Goal: Find specific page/section: Find specific page/section

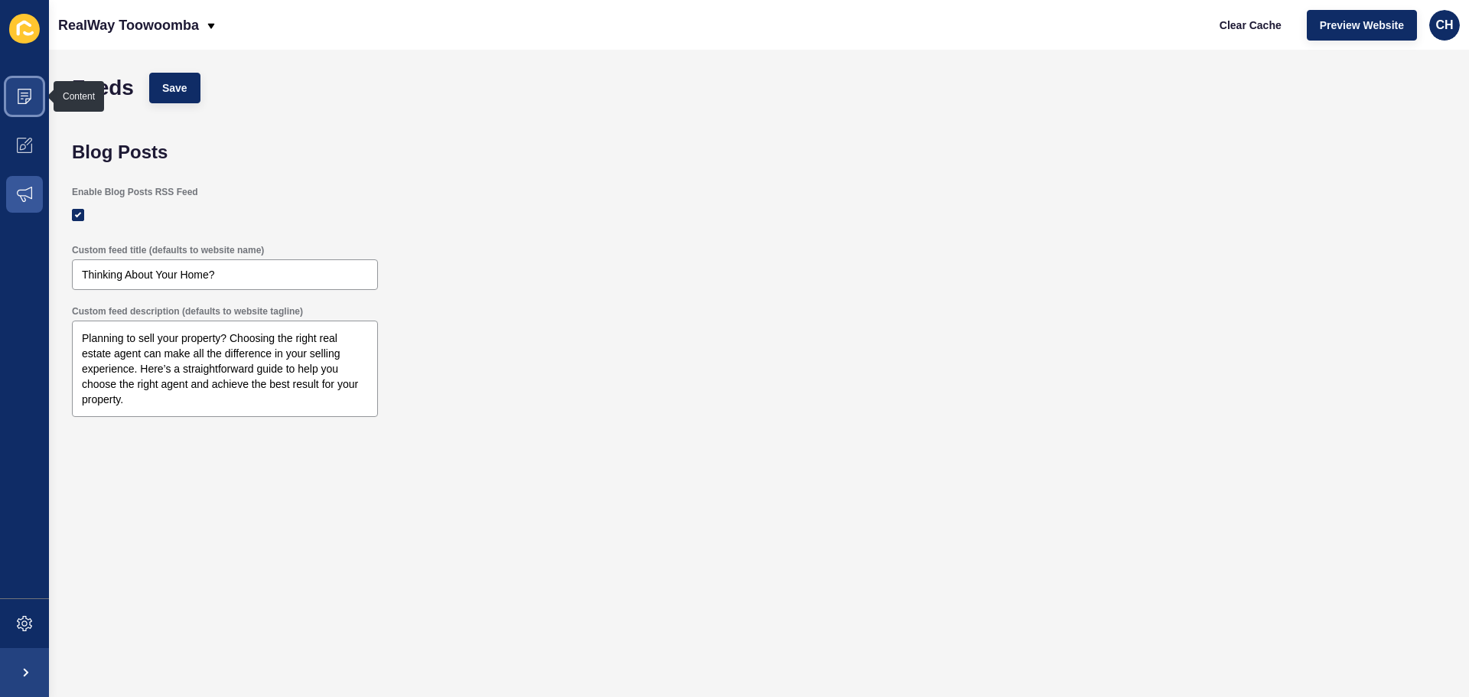
click at [28, 98] on icon at bounding box center [24, 96] width 15 height 15
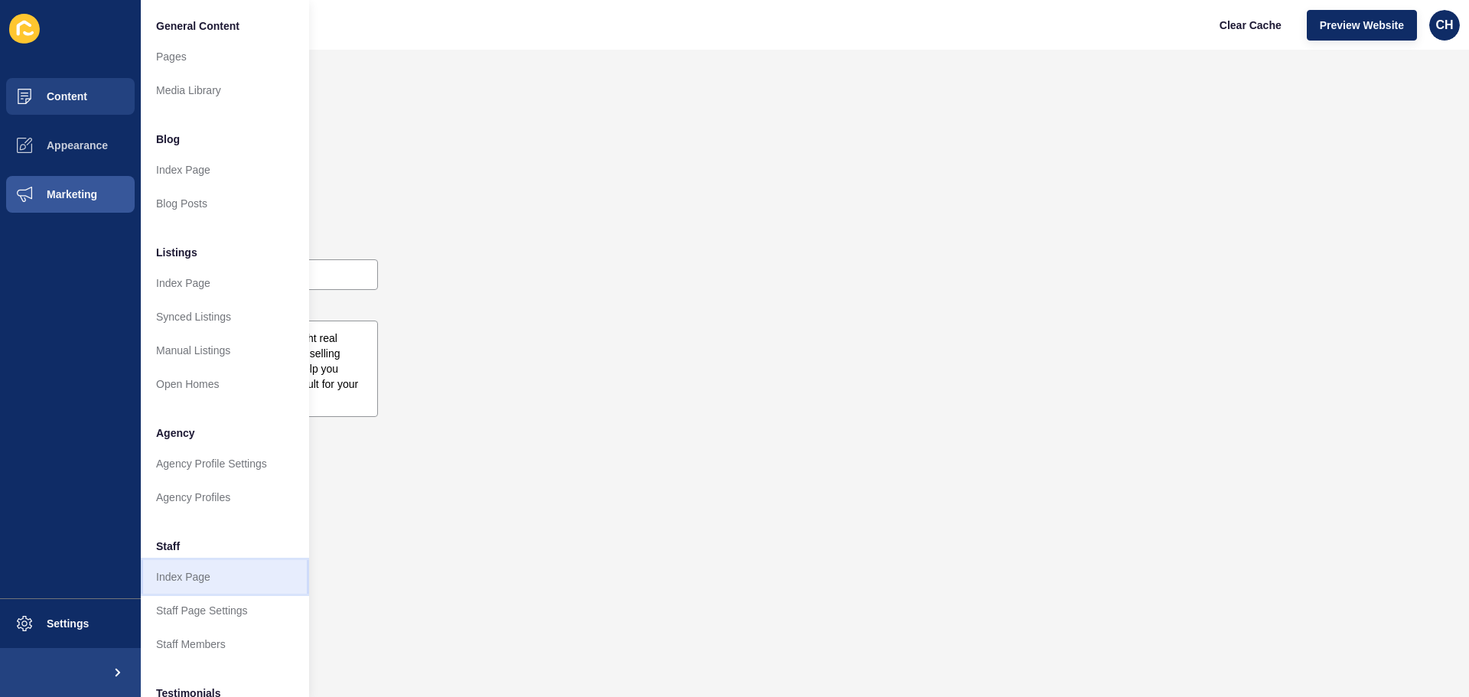
click at [210, 575] on link "Index Page" at bounding box center [225, 577] width 168 height 34
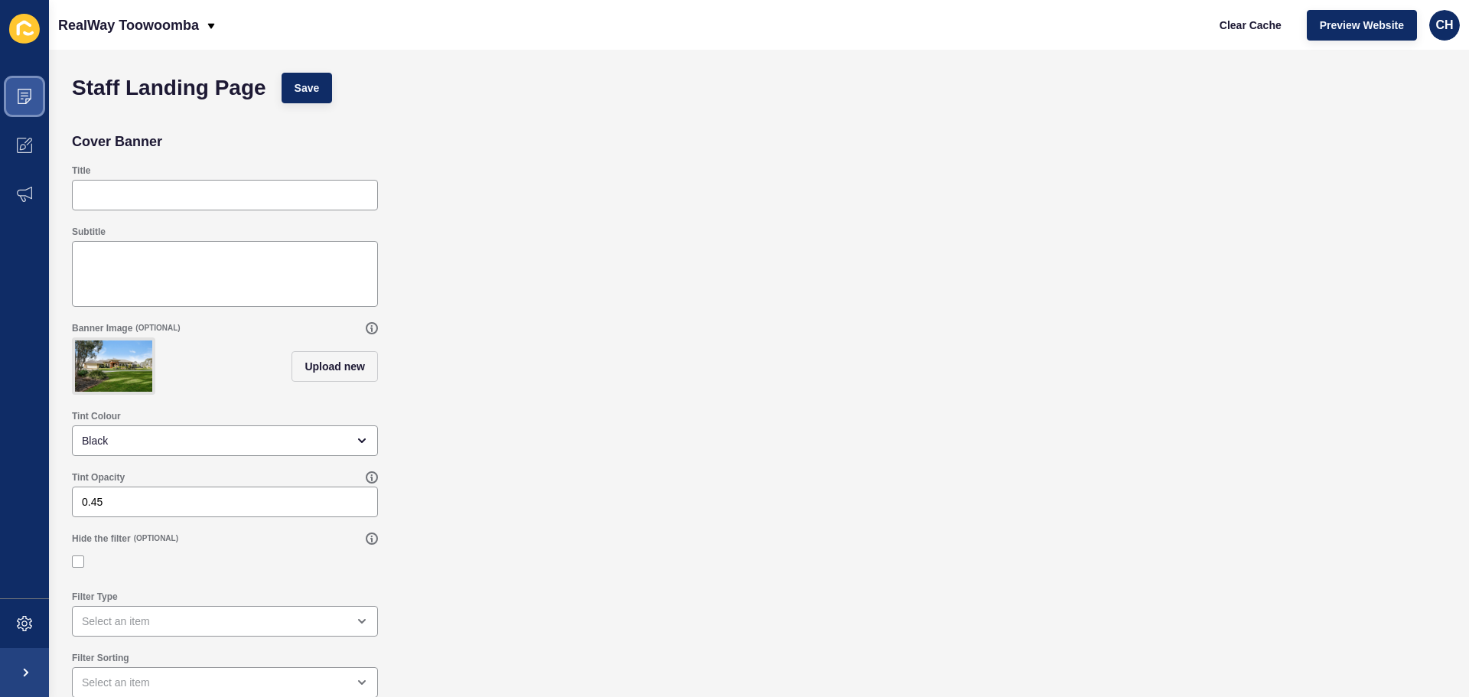
click at [26, 89] on icon at bounding box center [25, 96] width 14 height 15
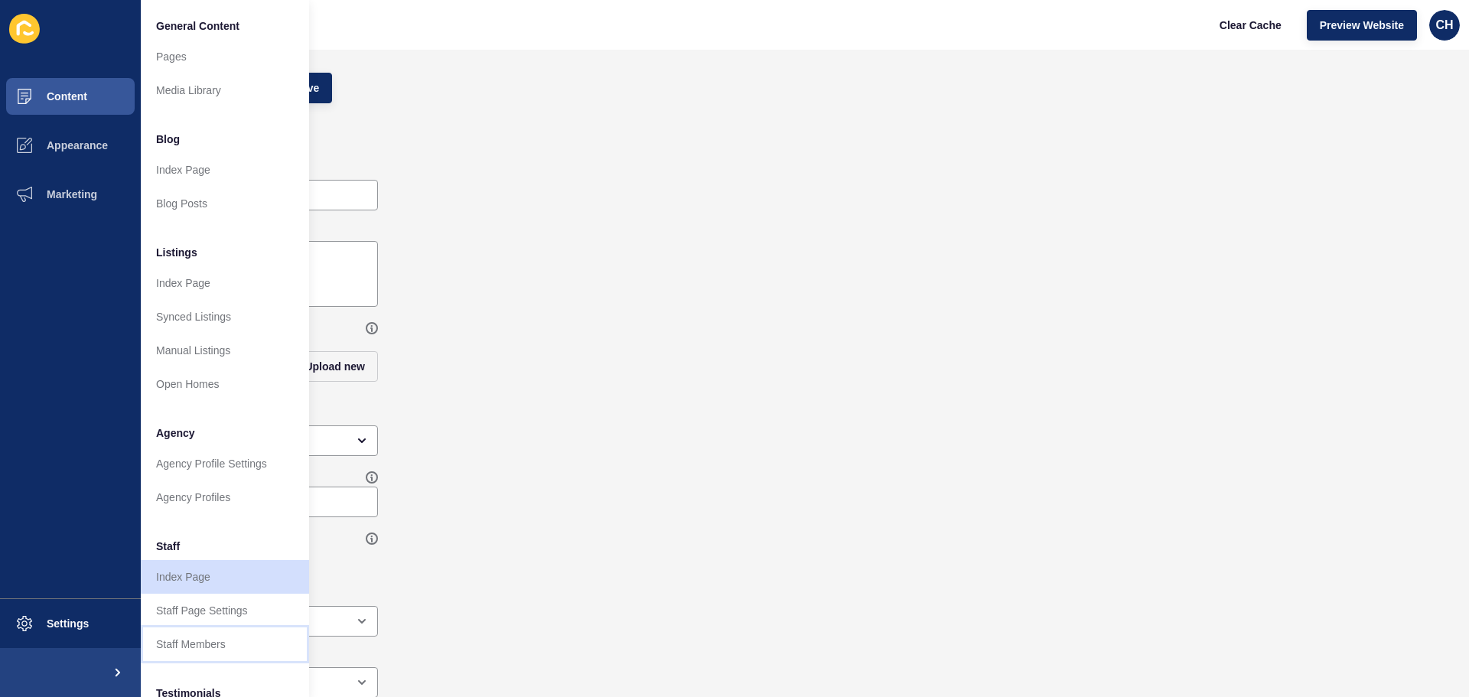
click at [187, 639] on link "Staff Members" at bounding box center [225, 644] width 168 height 34
